Goal: Use online tool/utility: Utilize a website feature to perform a specific function

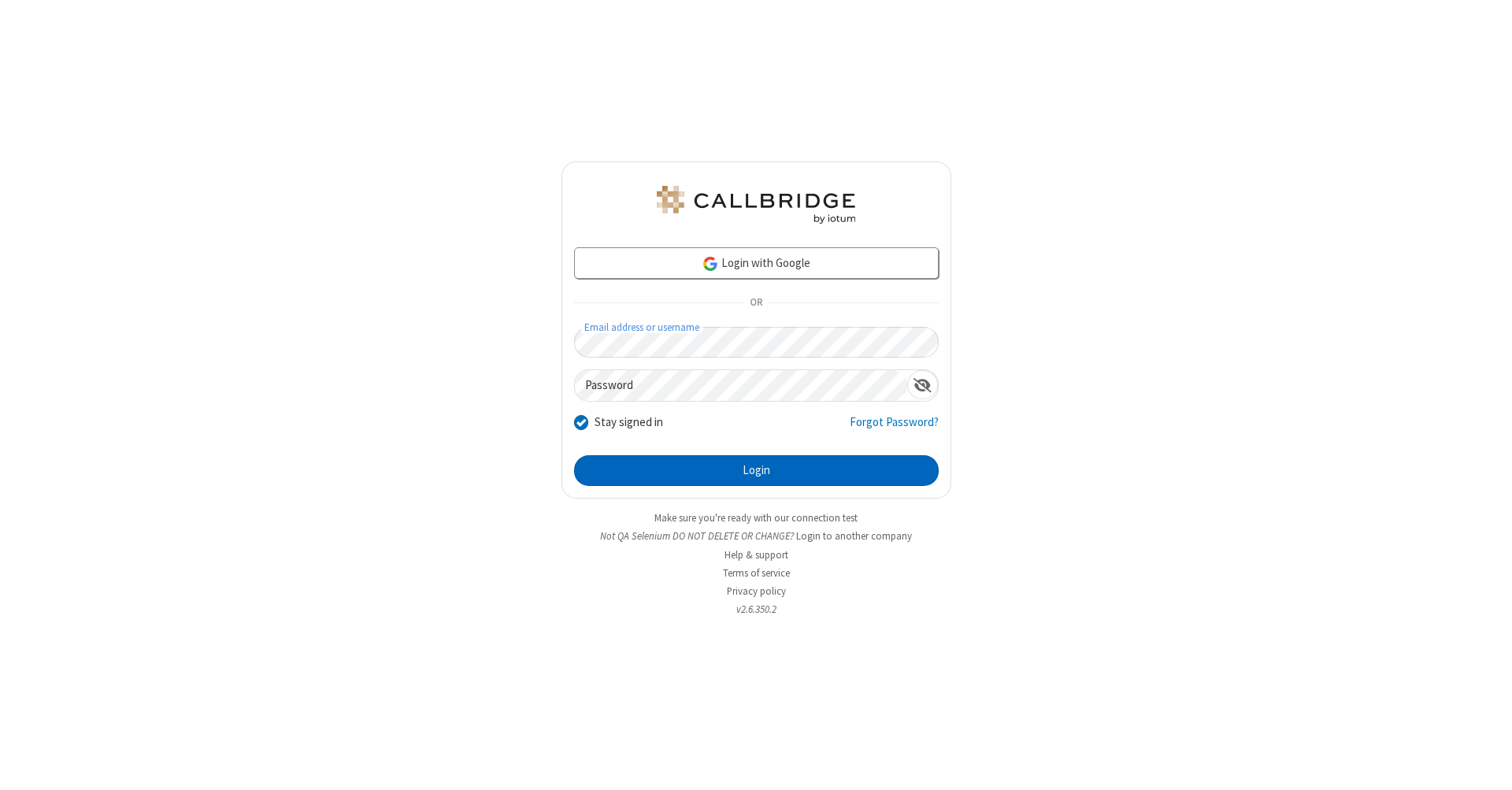
click at [756, 471] on button "Login" at bounding box center [756, 470] width 364 height 32
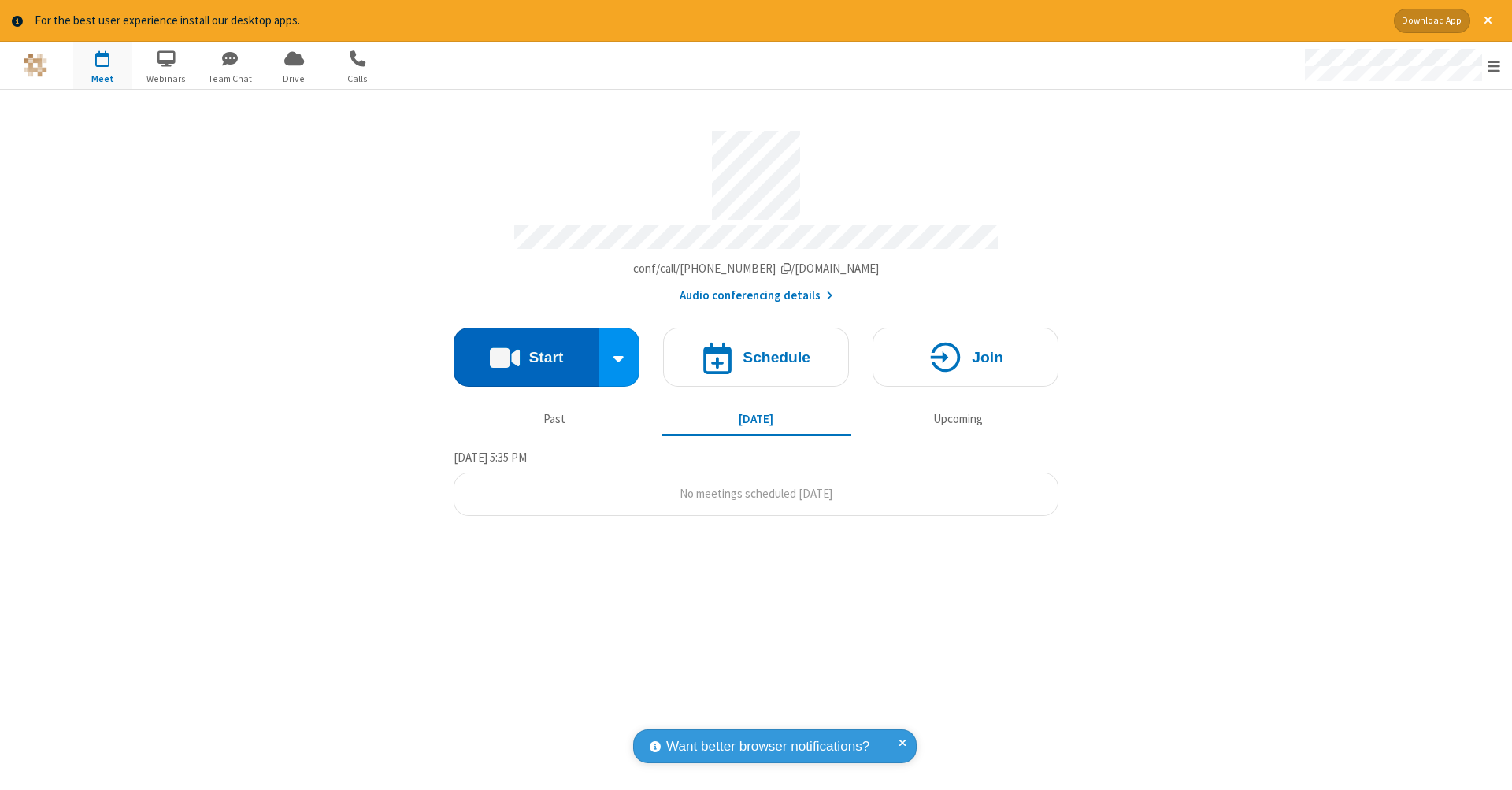
click at [526, 349] on button "Start" at bounding box center [526, 356] width 146 height 59
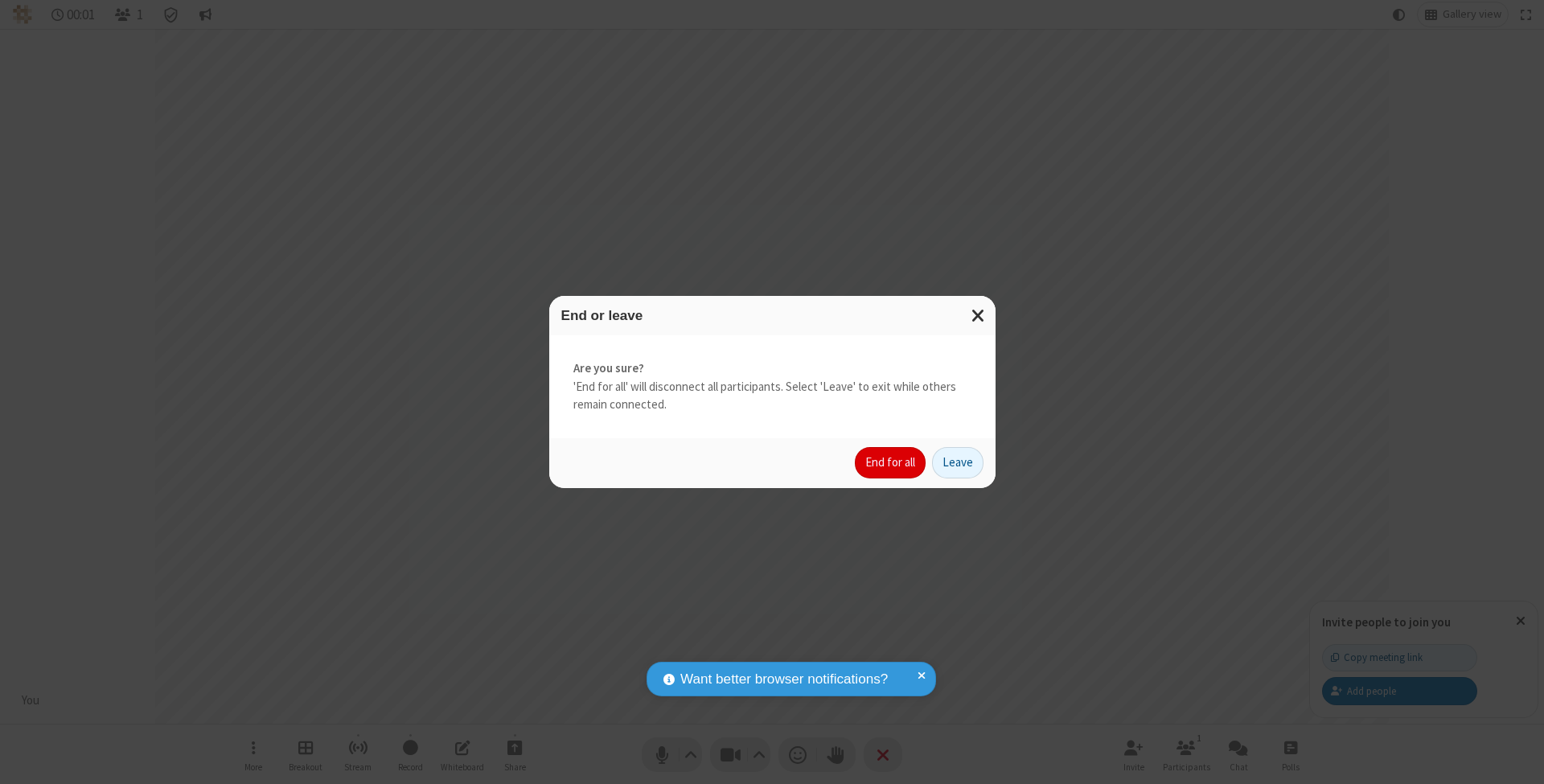
click at [891, 461] on button "End for all" at bounding box center [891, 462] width 71 height 32
